Goal: Information Seeking & Learning: Learn about a topic

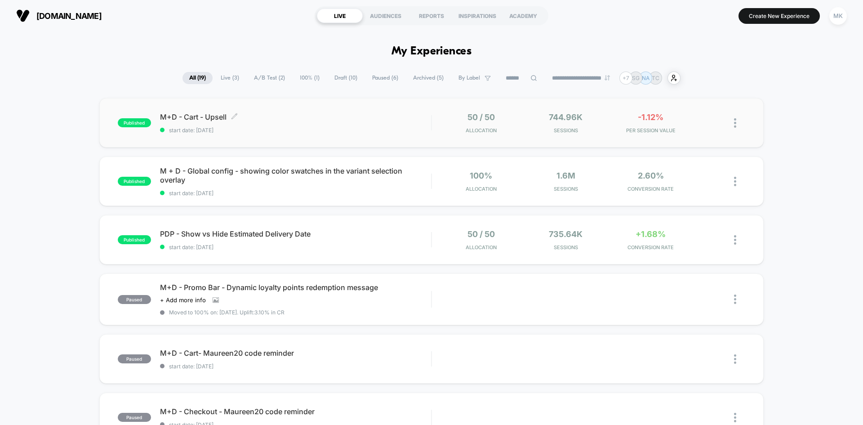
click at [350, 120] on span "M+D - Cart - Upsell Click to edit experience details" at bounding box center [295, 116] width 271 height 9
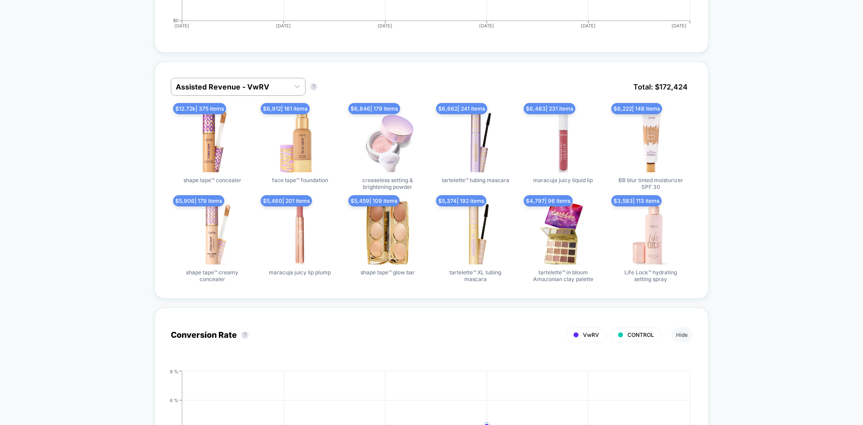
scroll to position [539, 0]
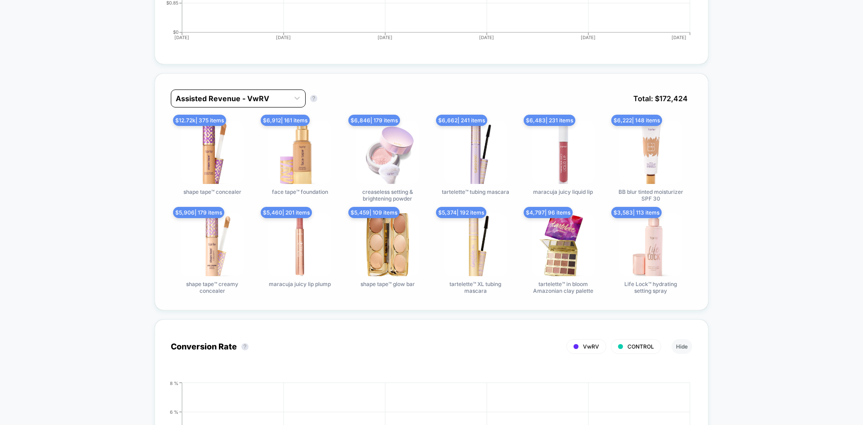
click at [206, 101] on div at bounding box center [230, 98] width 109 height 11
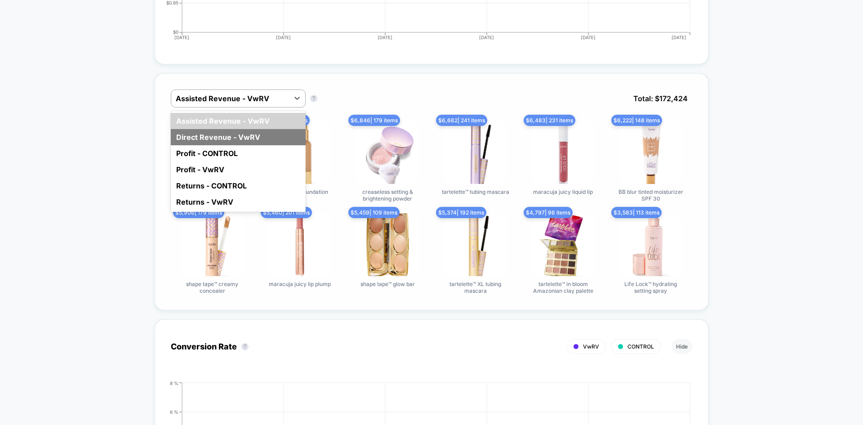
click at [214, 134] on div "Direct Revenue - VwRV" at bounding box center [238, 137] width 135 height 16
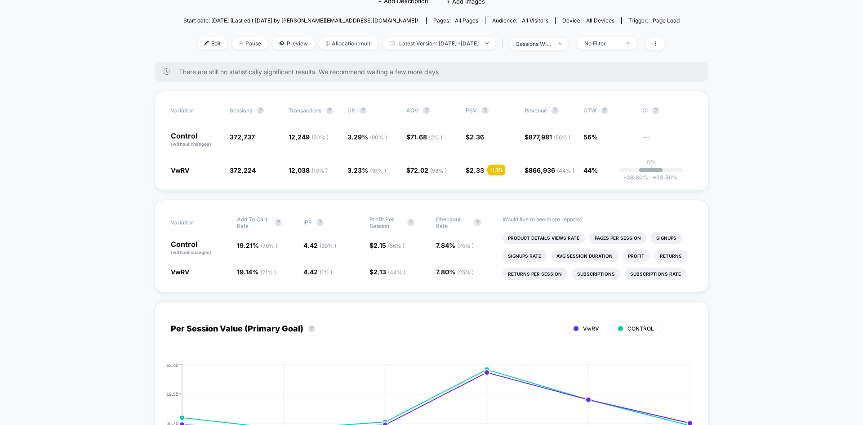
scroll to position [0, 0]
